Goal: Task Accomplishment & Management: Use online tool/utility

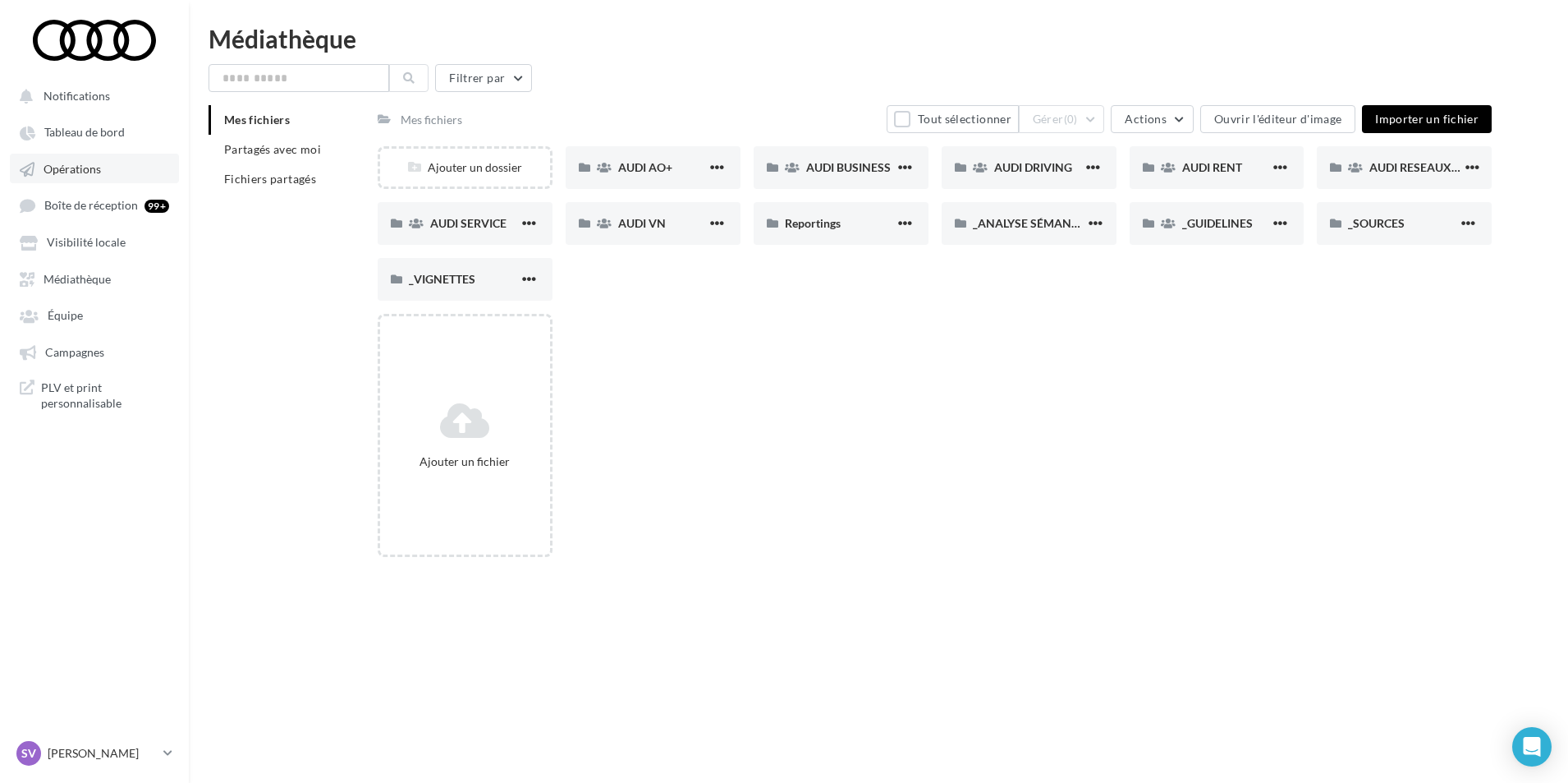
click at [105, 173] on link "Opérations" at bounding box center [95, 169] width 169 height 30
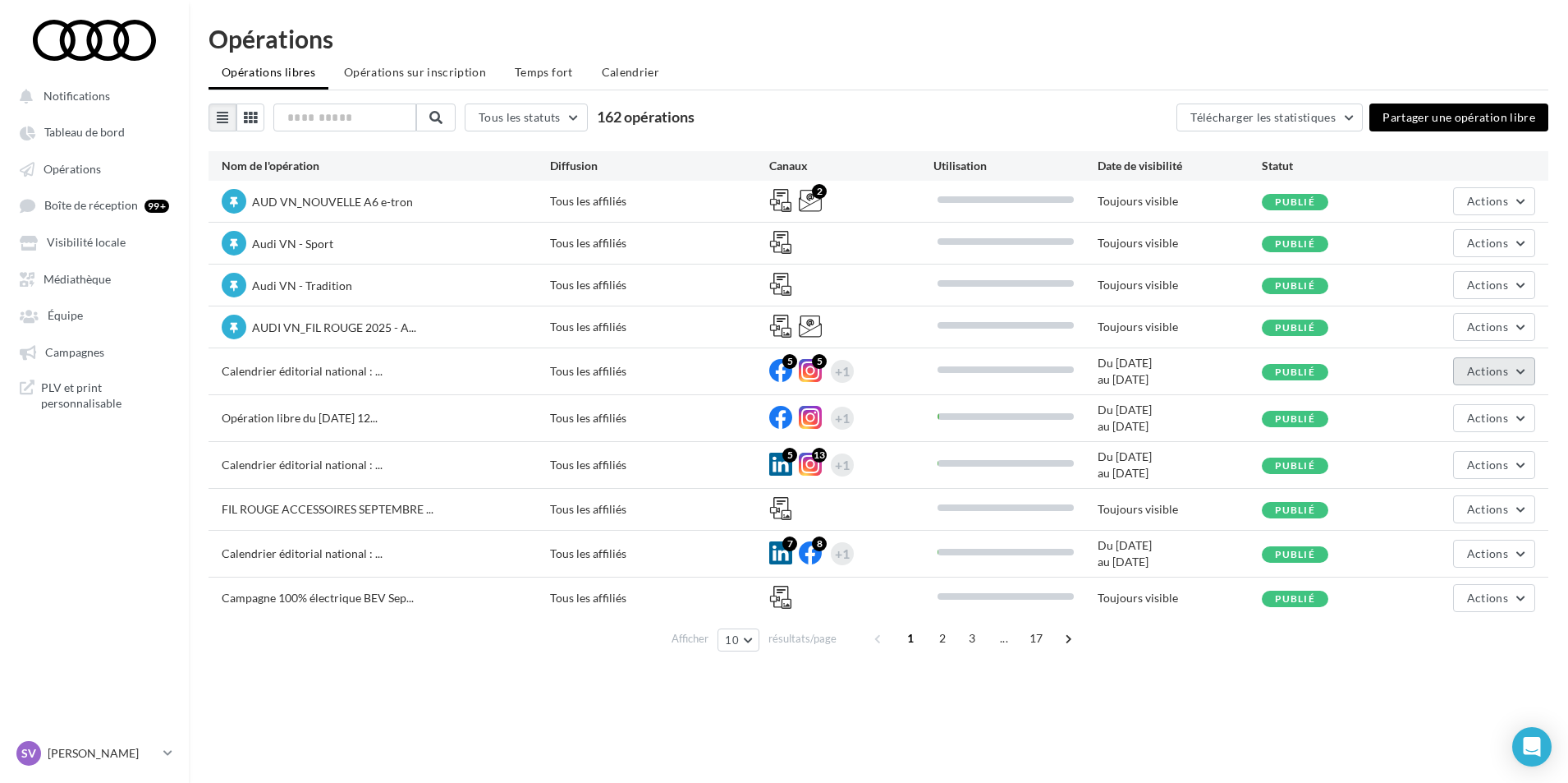
click at [1498, 368] on span "Actions" at bounding box center [1488, 370] width 41 height 14
click at [1433, 414] on button "Editer" at bounding box center [1453, 410] width 164 height 43
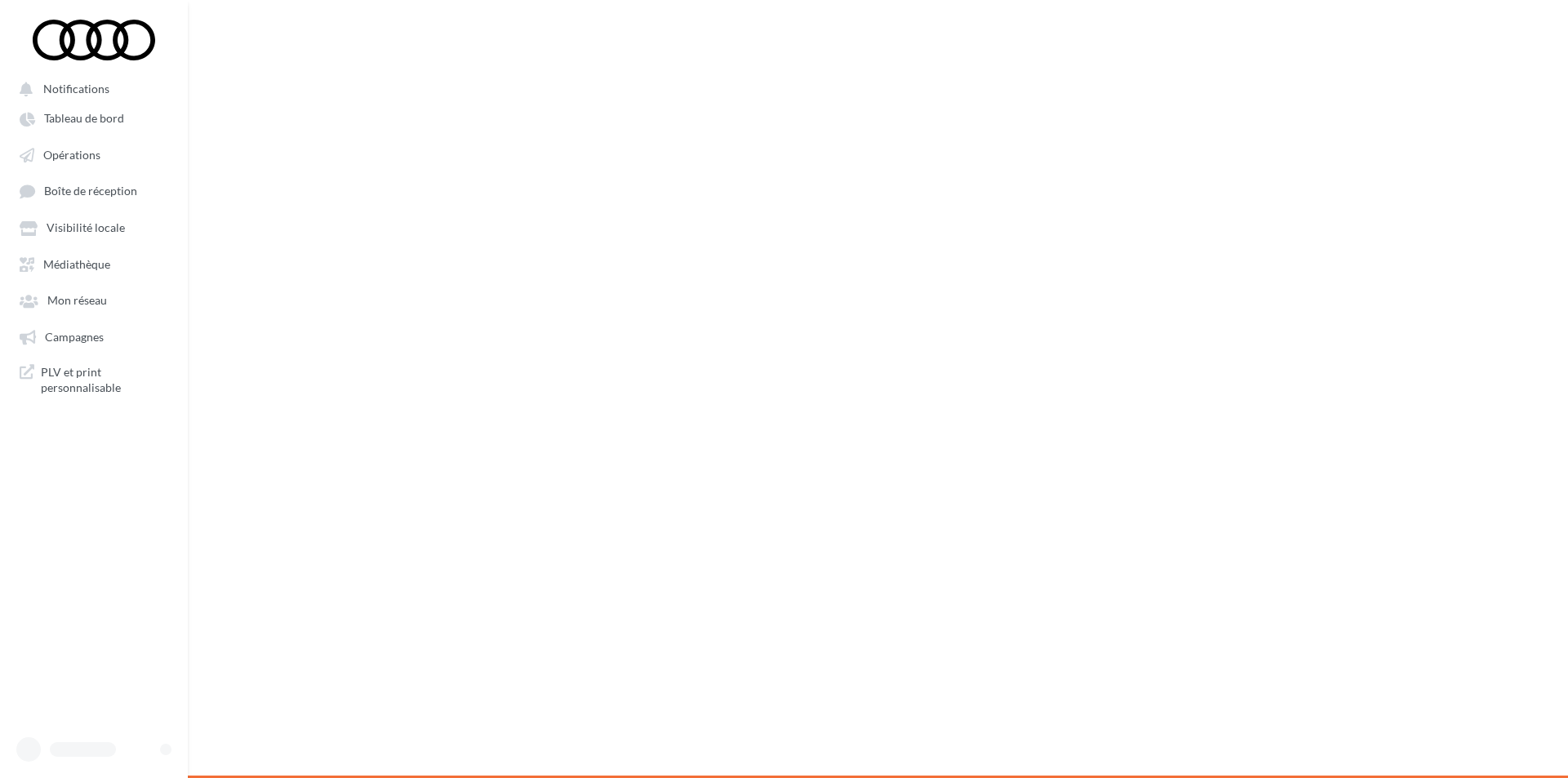
click at [81, 156] on span "Opérations" at bounding box center [71, 155] width 57 height 14
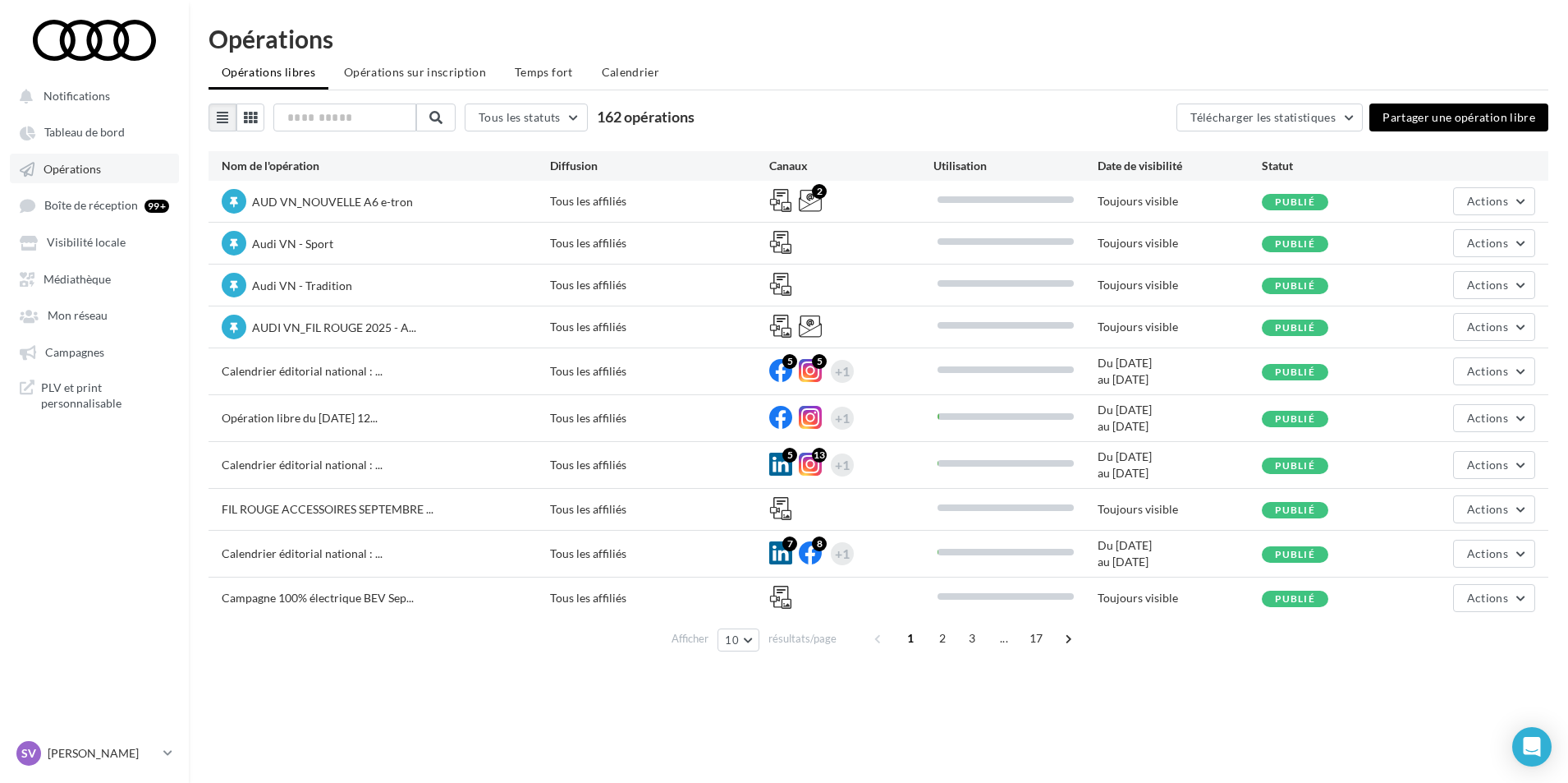
click at [84, 166] on span "Opérations" at bounding box center [71, 169] width 57 height 14
click at [1490, 373] on span "Actions" at bounding box center [1488, 370] width 41 height 14
click at [1422, 414] on button "Editer" at bounding box center [1453, 410] width 164 height 43
click at [1503, 369] on span "Actions" at bounding box center [1488, 370] width 41 height 14
click at [1427, 404] on button "Editer" at bounding box center [1453, 410] width 164 height 43
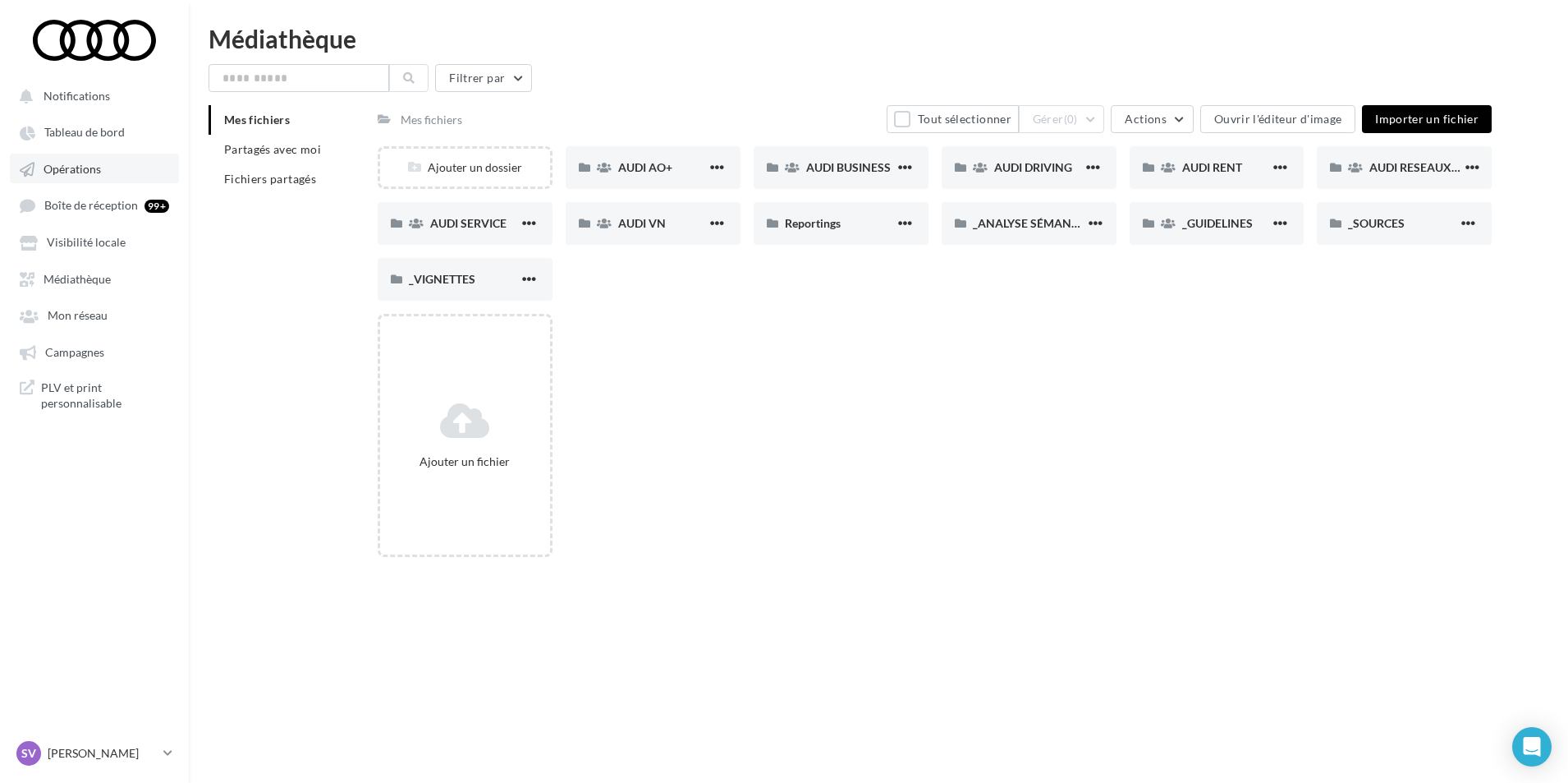
click at [70, 164] on span "Opérations" at bounding box center [71, 169] width 57 height 14
